Goal: Complete application form

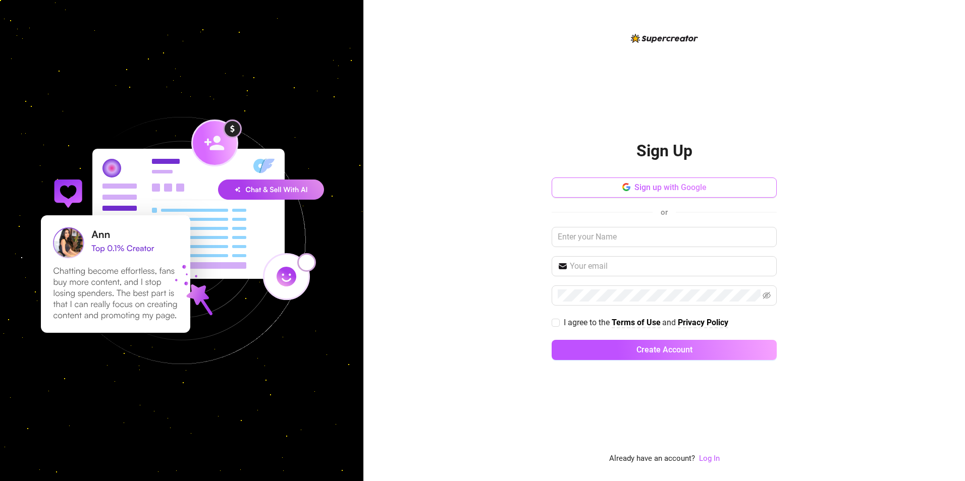
click at [663, 191] on span "Sign up with Google" at bounding box center [670, 188] width 72 height 10
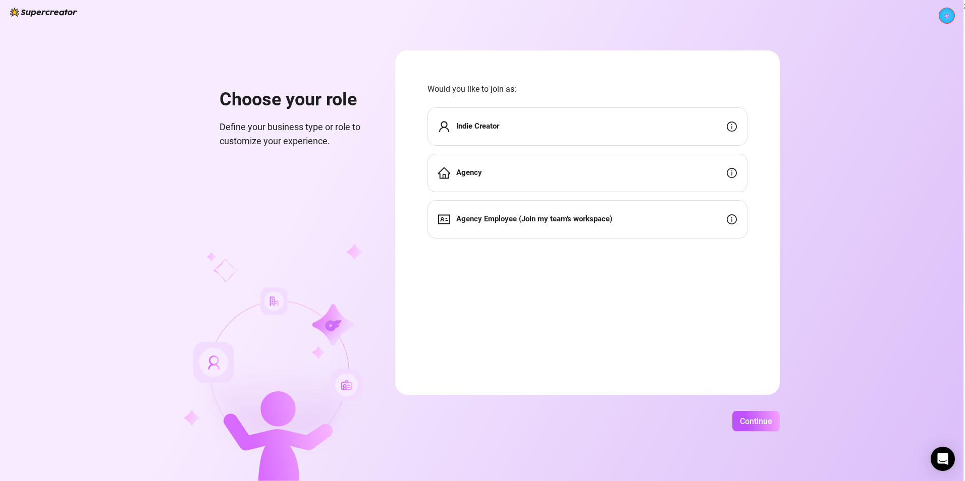
click at [675, 130] on div "Indie Creator" at bounding box center [587, 126] width 320 height 38
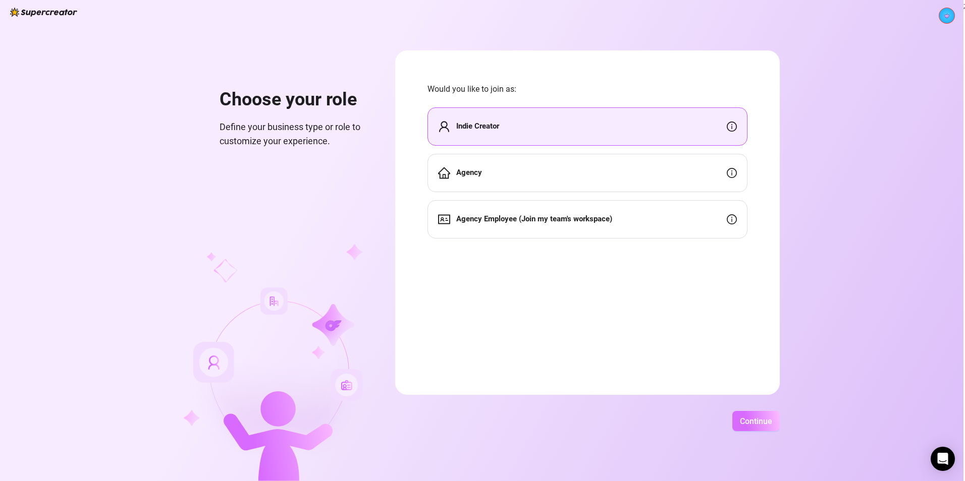
click at [748, 422] on span "Continue" at bounding box center [756, 422] width 32 height 10
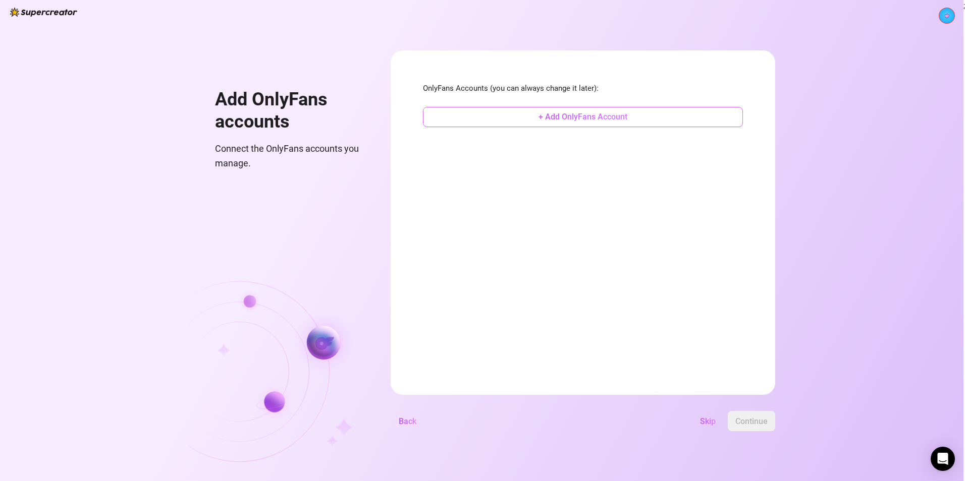
click at [576, 124] on button "+ Add OnlyFans Account" at bounding box center [583, 117] width 320 height 20
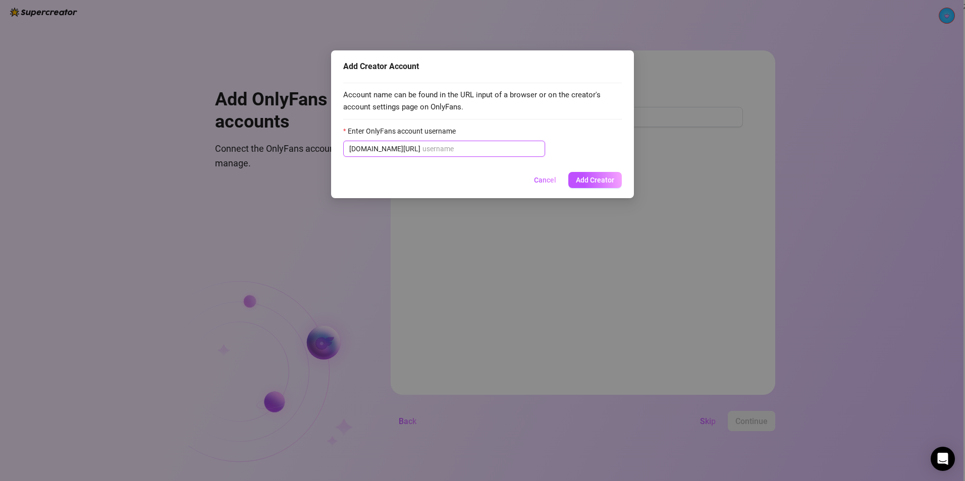
paste input "[PERSON_NAME].mei"
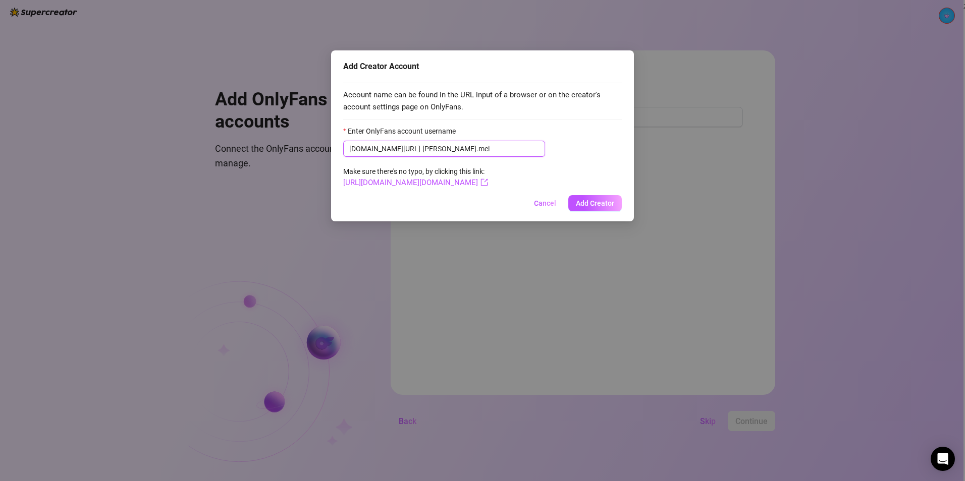
click at [422, 144] on input "[PERSON_NAME].mei" at bounding box center [480, 148] width 117 height 11
type input "[PERSON_NAME].mei"
click at [601, 203] on span "Add Creator" at bounding box center [595, 203] width 38 height 8
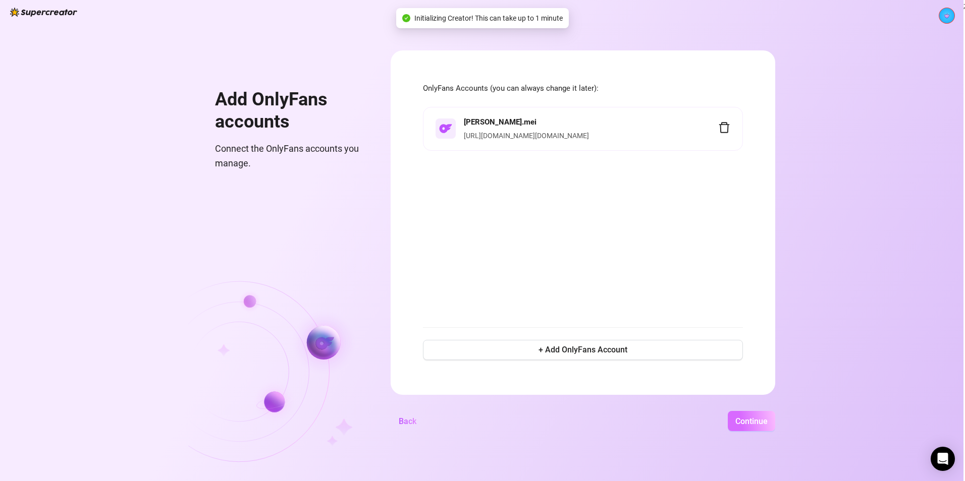
click at [754, 415] on button "Continue" at bounding box center [751, 421] width 47 height 20
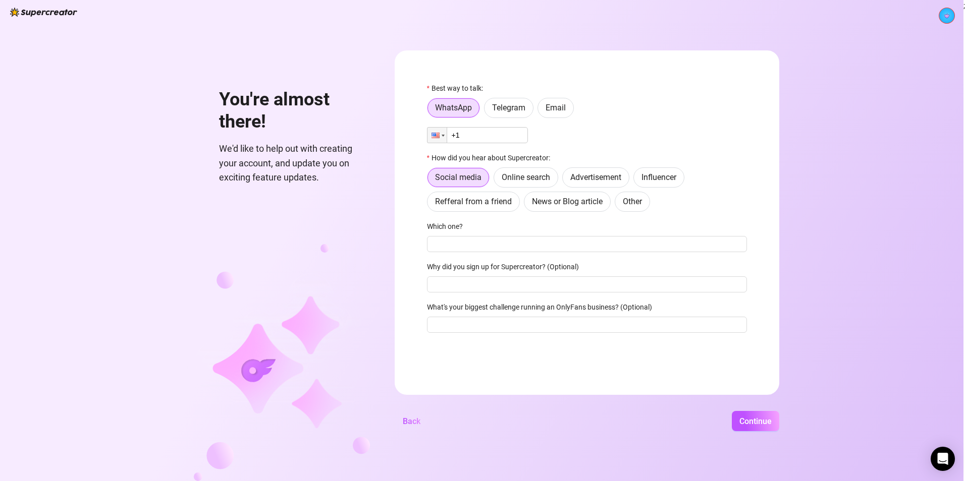
click at [498, 136] on input "+1" at bounding box center [477, 135] width 101 height 16
click at [748, 422] on span "Continue" at bounding box center [755, 422] width 32 height 10
click at [476, 132] on input "+1" at bounding box center [477, 135] width 101 height 16
